Goal: Subscribe to service/newsletter

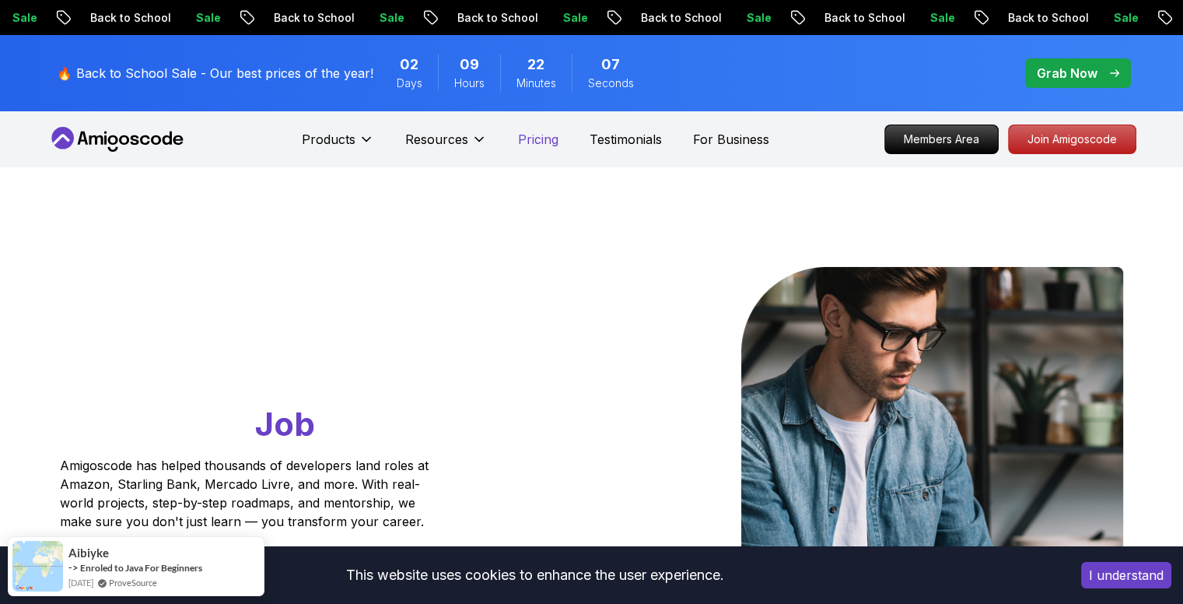
click at [533, 146] on p "Pricing" at bounding box center [538, 139] width 40 height 19
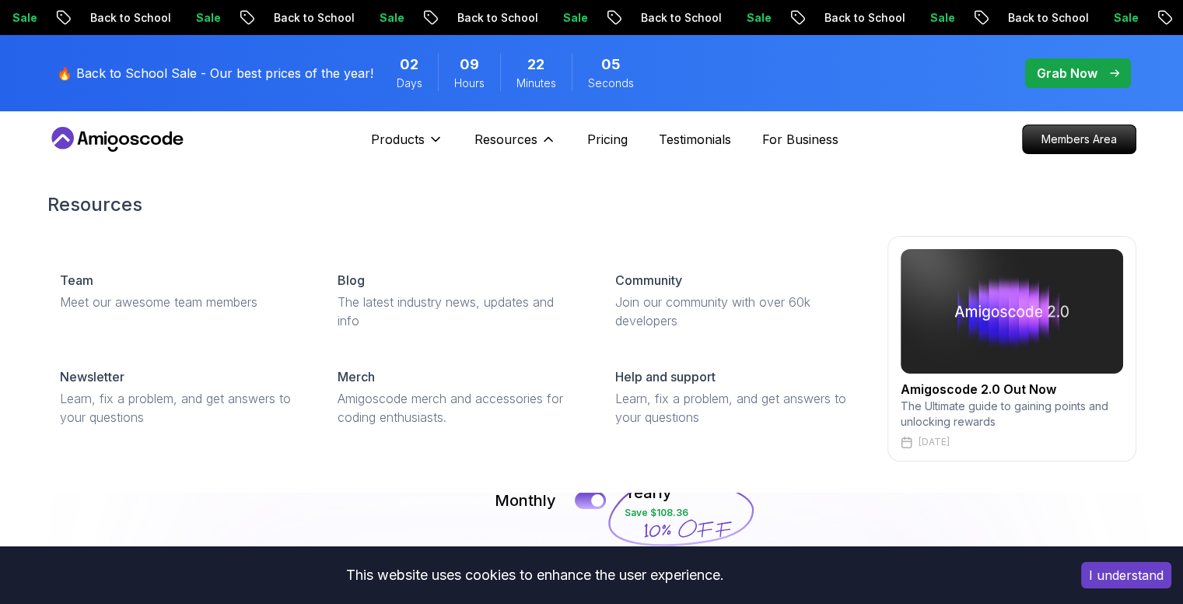
click at [355, 486] on div "Resources Team Meet our awesome team members Blog The latest industry news, upd…" at bounding box center [591, 326] width 1089 height 331
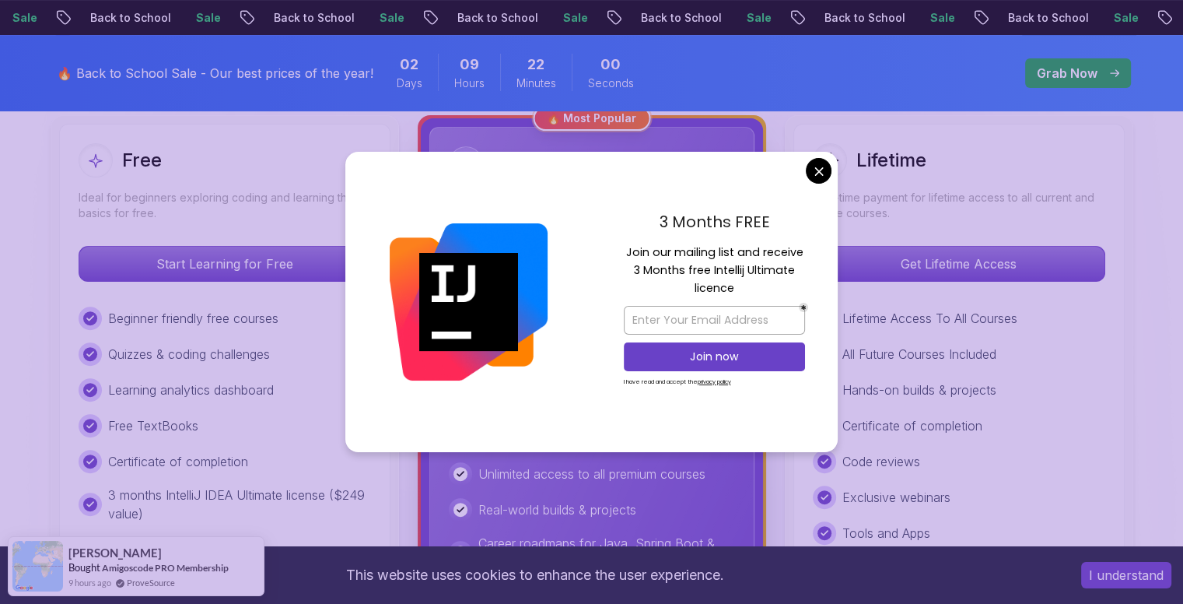
scroll to position [453, 0]
click at [679, 316] on input "email" at bounding box center [714, 320] width 181 height 29
click at [734, 319] on input "email" at bounding box center [714, 320] width 181 height 29
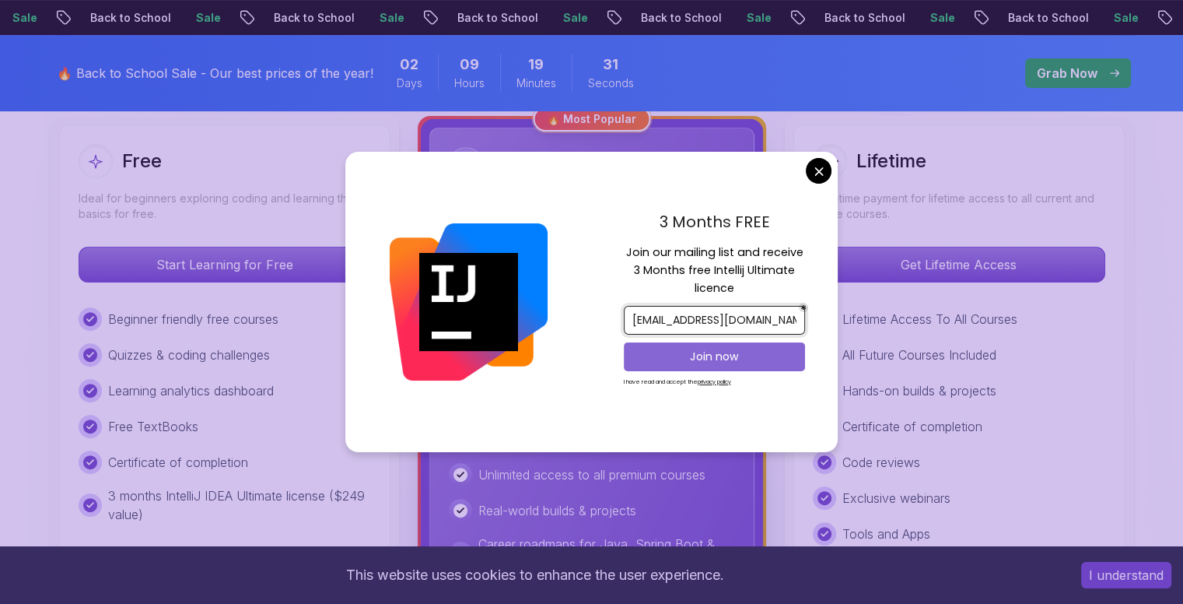
type input "[EMAIL_ADDRESS][DOMAIN_NAME]"
click at [724, 364] on button "Join now" at bounding box center [714, 356] width 181 height 29
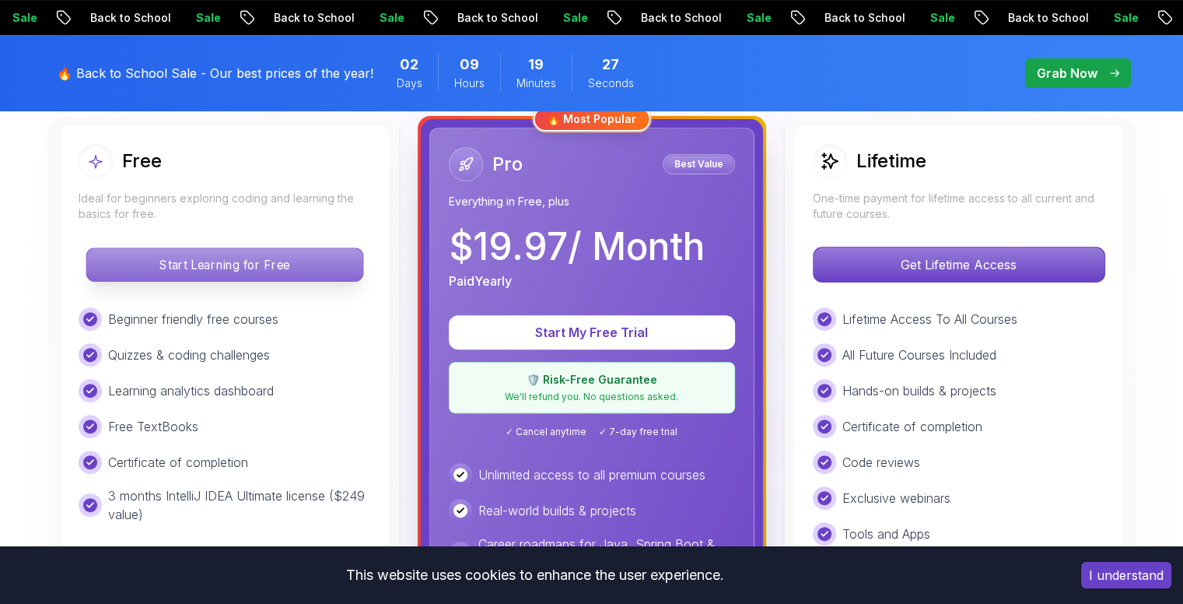
click at [237, 278] on p "Start Learning for Free" at bounding box center [224, 264] width 276 height 33
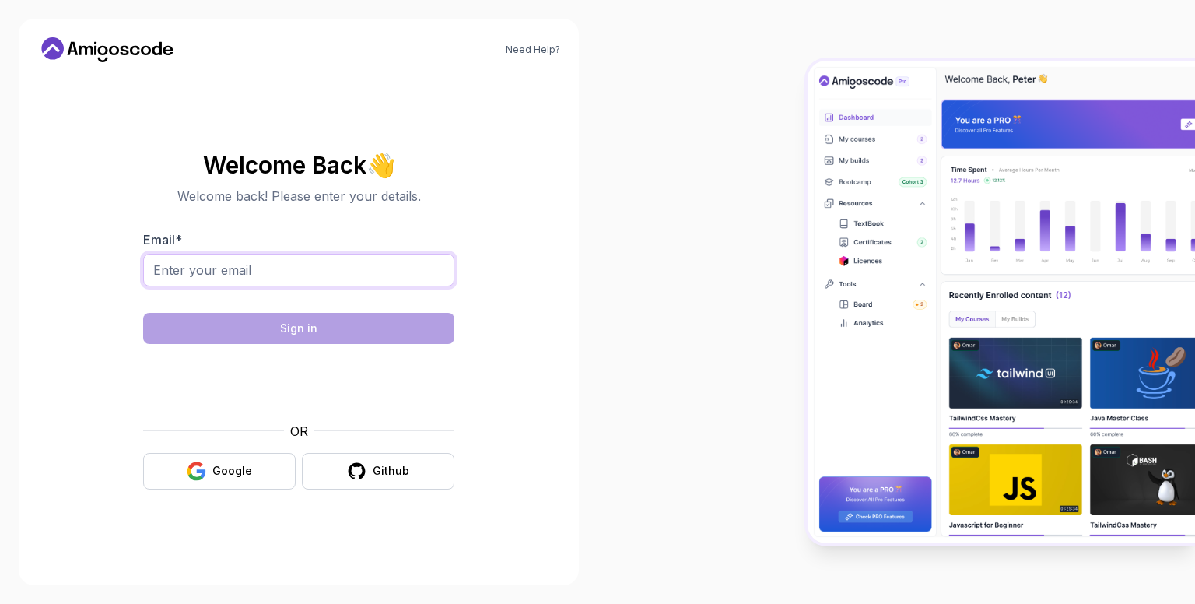
click at [237, 278] on input "Email *" at bounding box center [298, 270] width 311 height 33
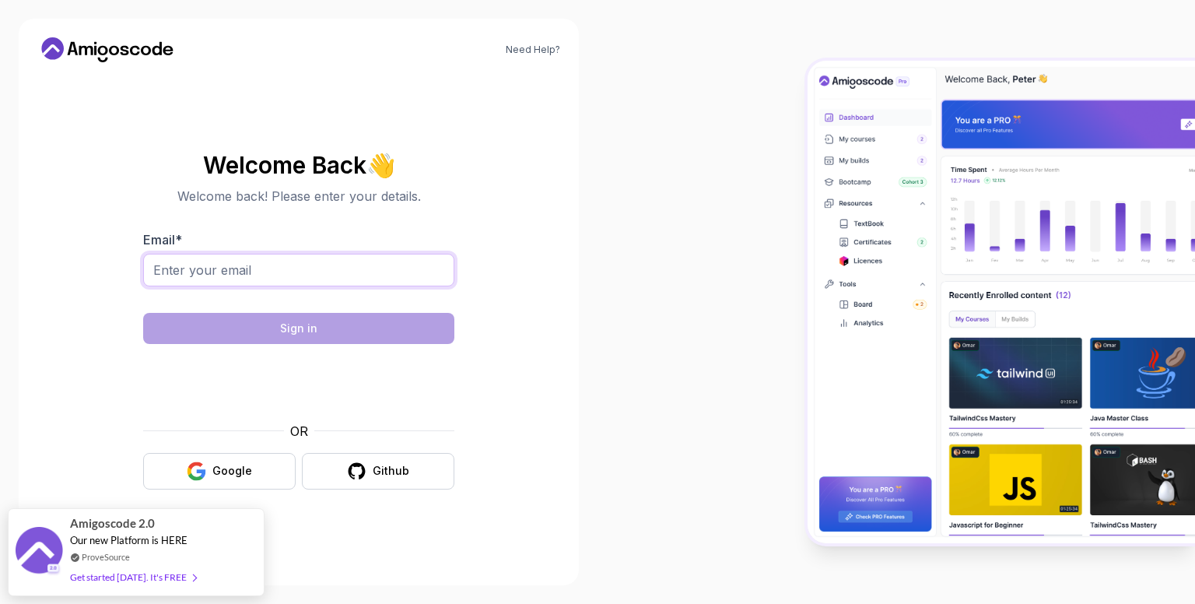
click at [324, 265] on input "Email *" at bounding box center [298, 270] width 311 height 33
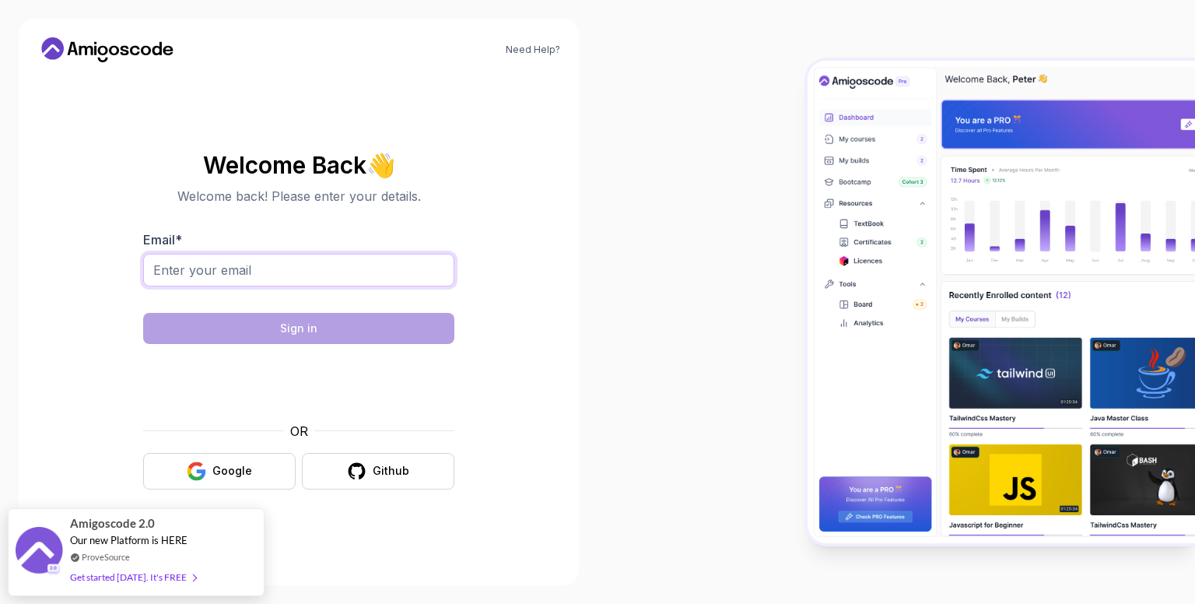
click at [380, 315] on form "Email * Sign in OR Google Github" at bounding box center [298, 359] width 311 height 259
click at [345, 280] on input "Email *" at bounding box center [298, 270] width 311 height 33
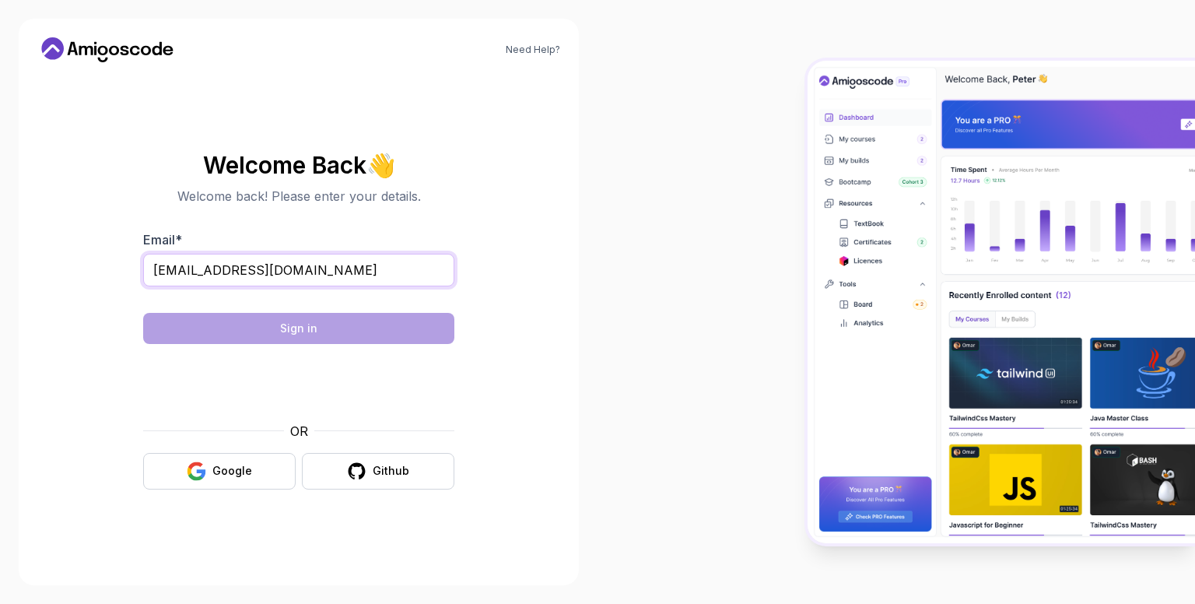
type input "[EMAIL_ADDRESS][DOMAIN_NAME]"
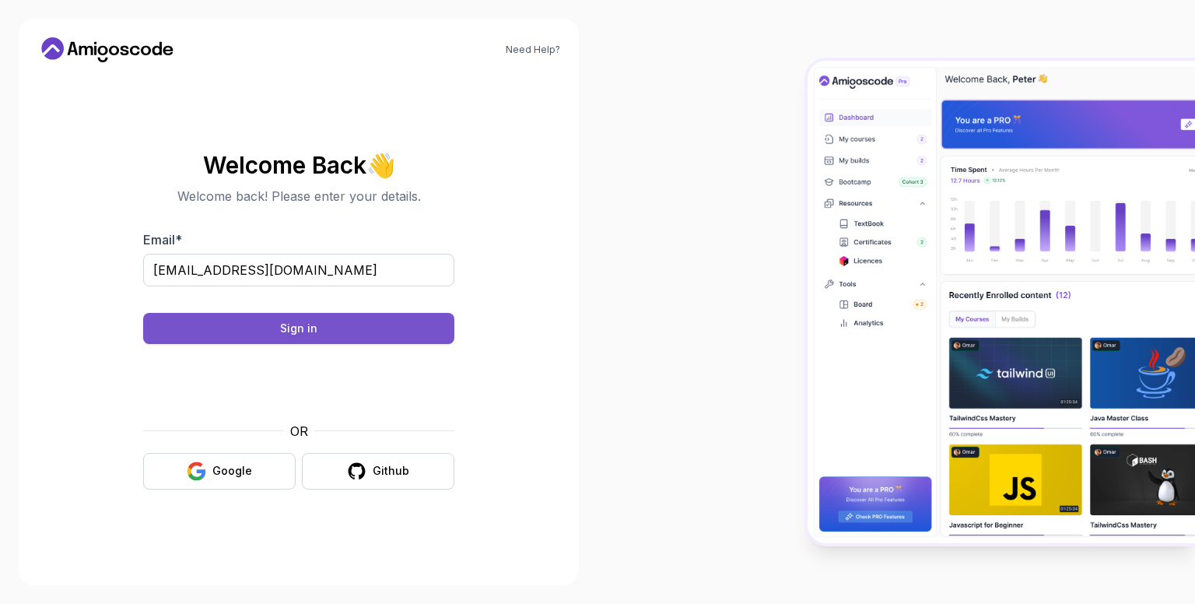
click at [408, 328] on button "Sign in" at bounding box center [298, 328] width 311 height 31
